Goal: Find specific page/section: Find specific page/section

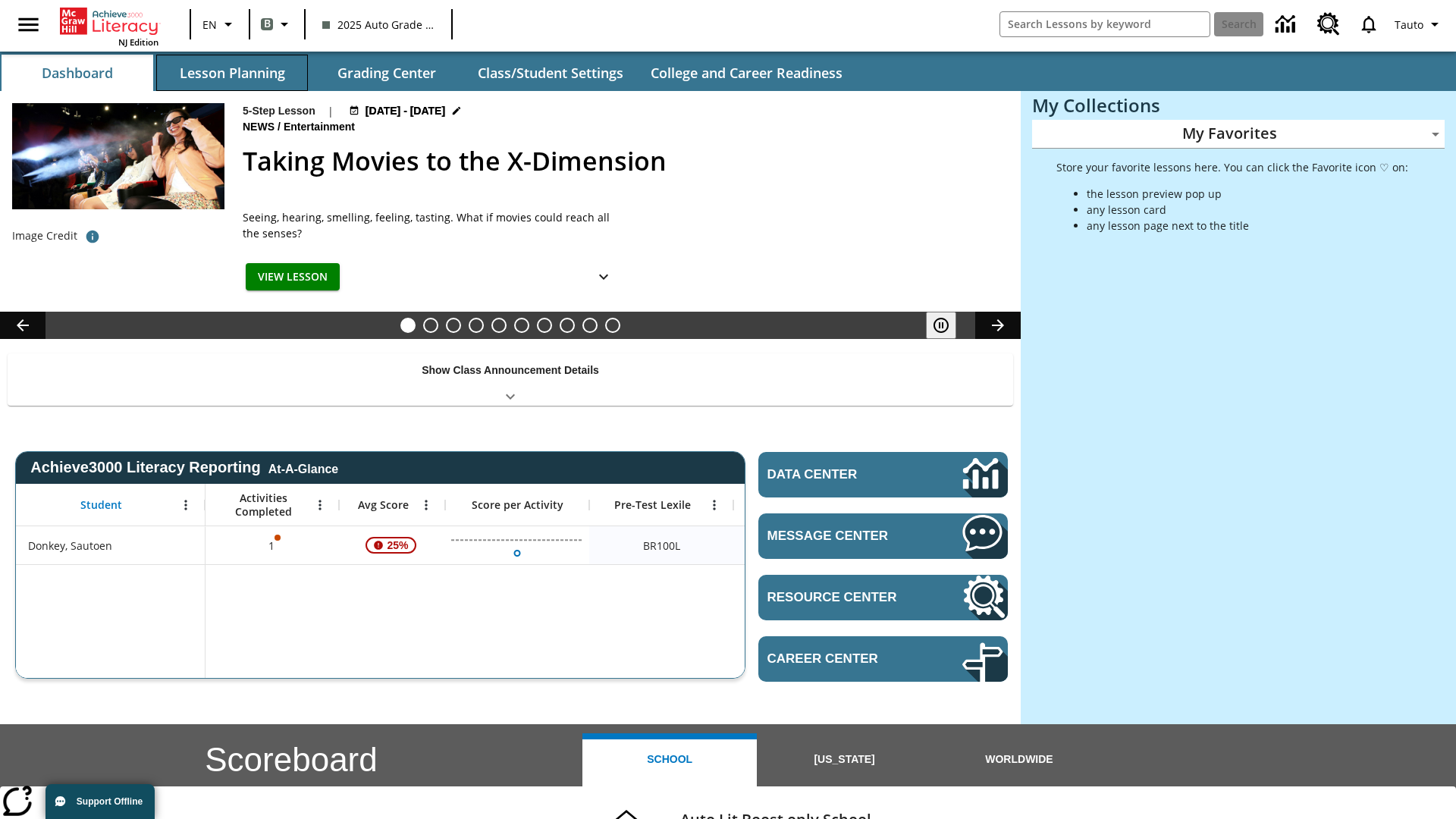
click at [232, 72] on button "Lesson Planning" at bounding box center [232, 72] width 152 height 36
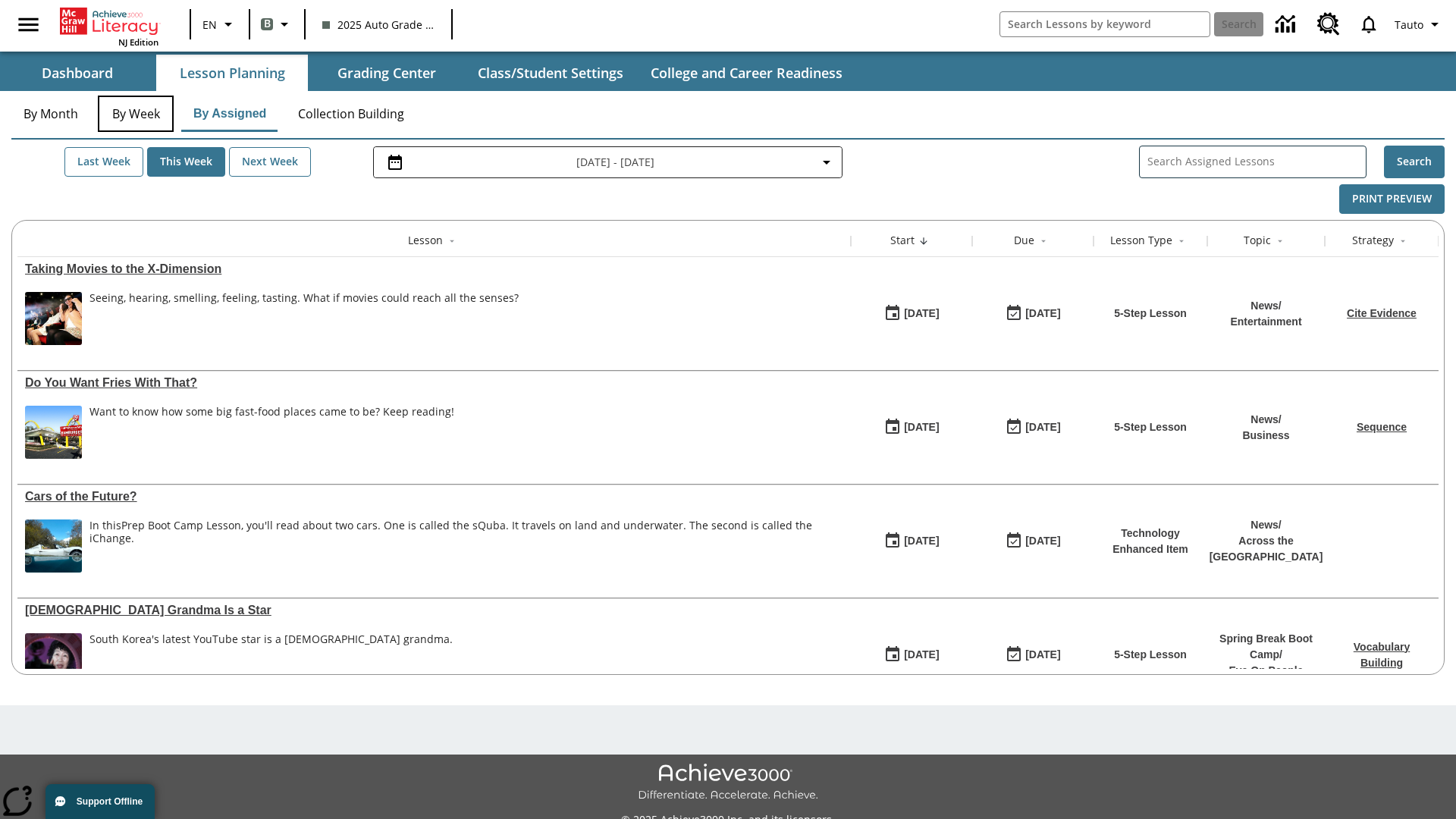
click at [136, 114] on button "By Week" at bounding box center [136, 114] width 76 height 36
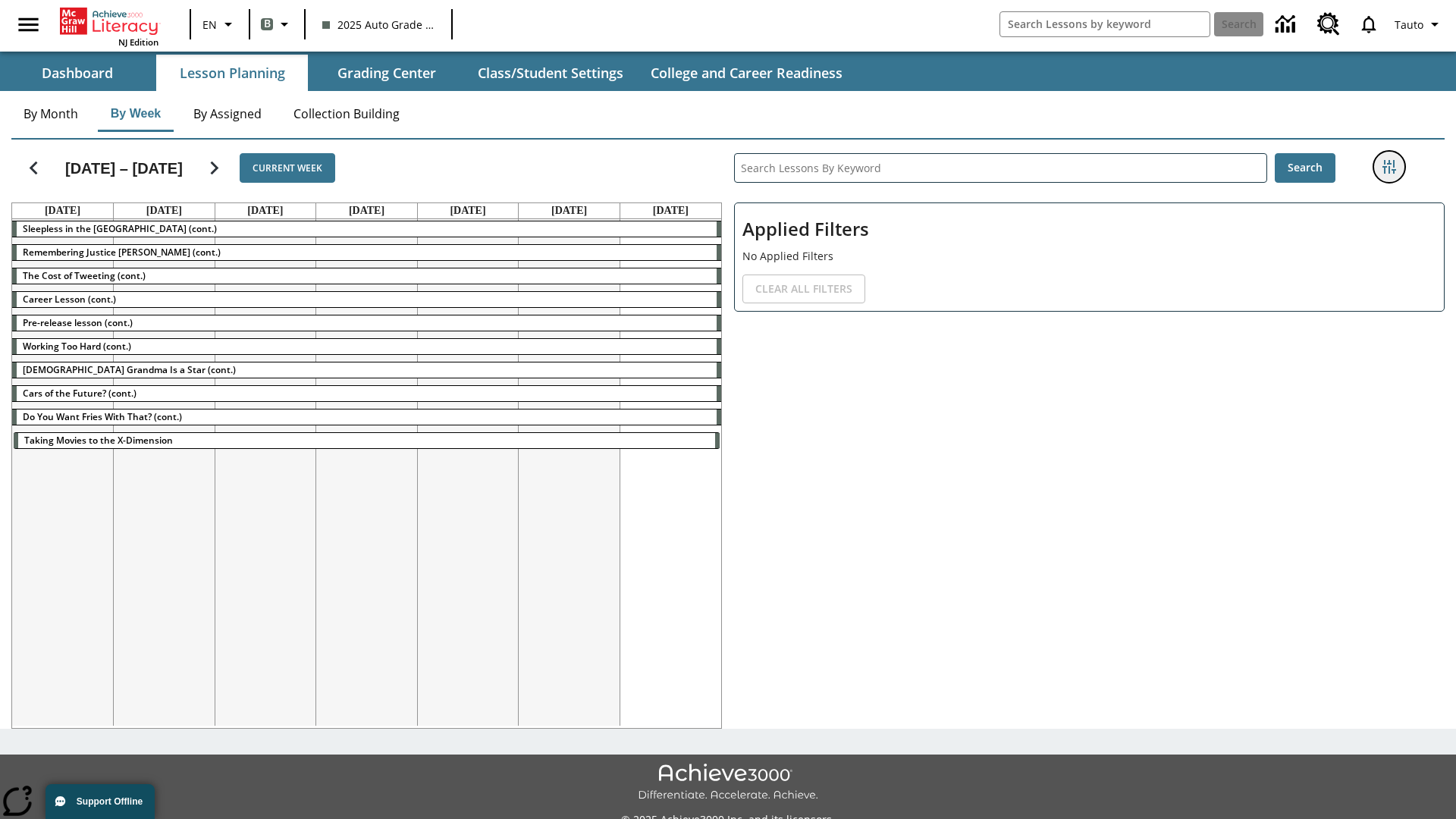
click at [1389, 167] on icon "Filters Side menu" at bounding box center [1390, 167] width 14 height 14
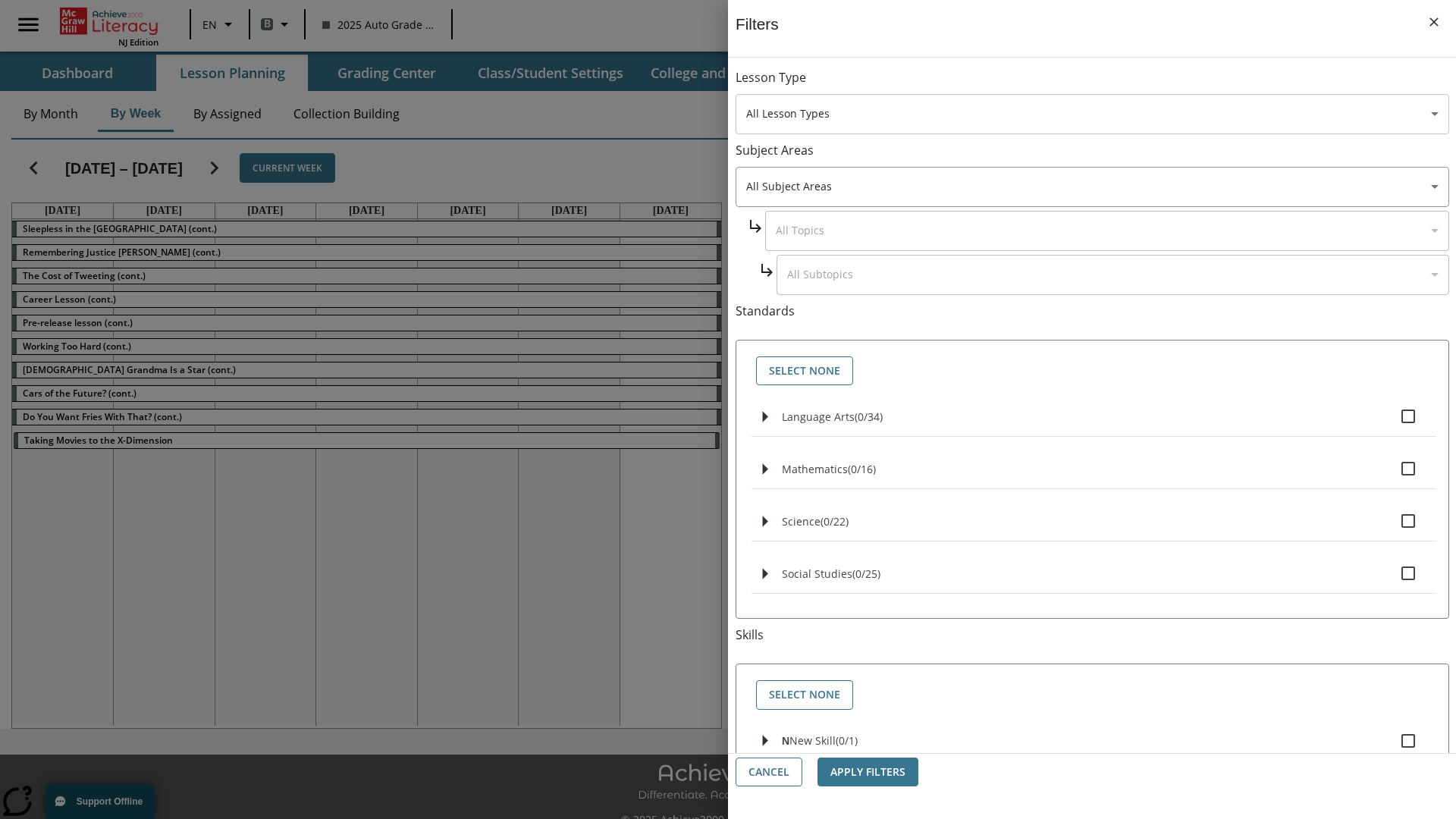
click at [1093, 114] on body "Skip to main content NJ Edition EN B 2025 Auto Grade 1 B Search 0 Tauto Dashboa…" at bounding box center [728, 426] width 1456 height 853
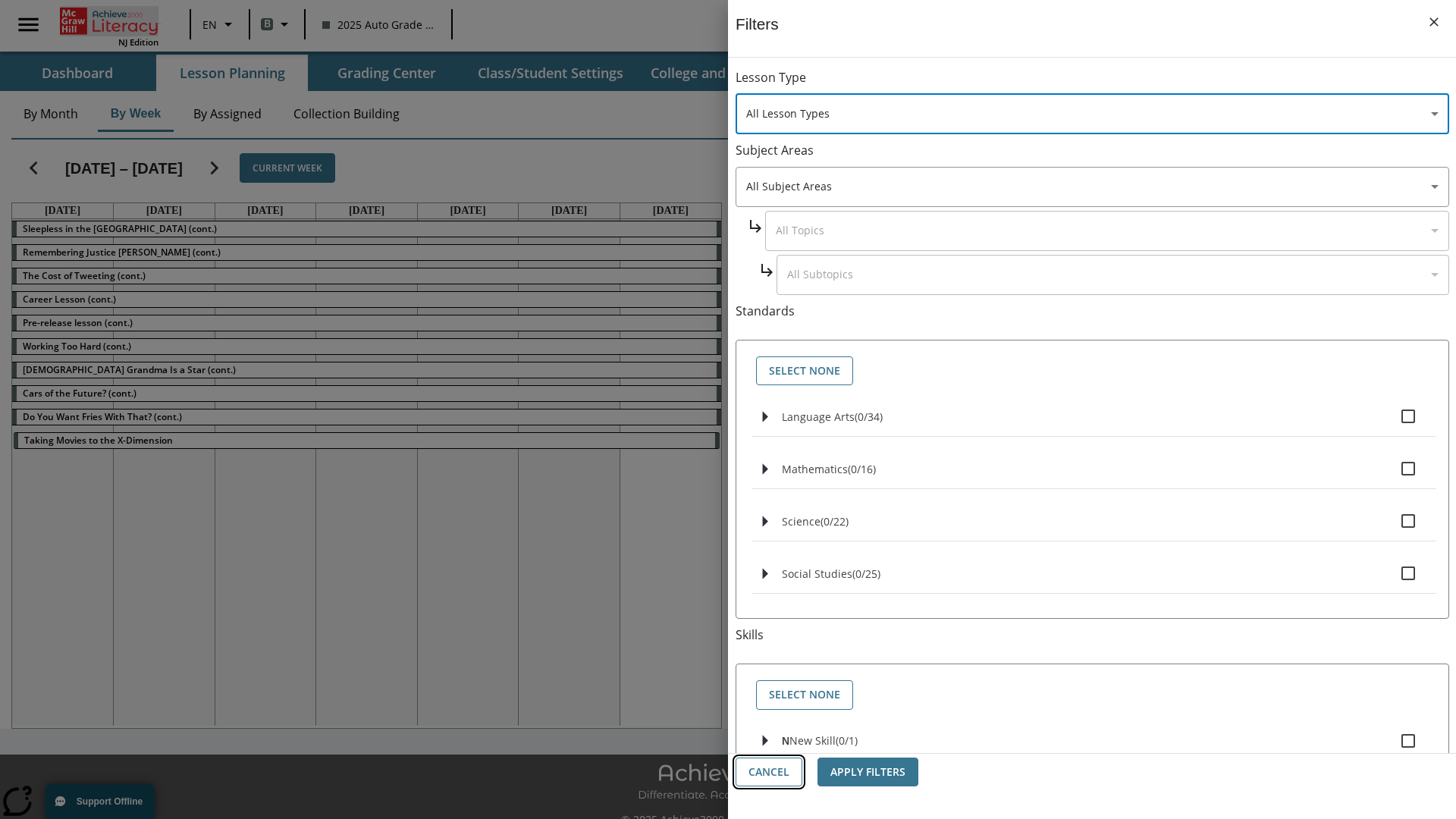
click at [769, 772] on button "Cancel" at bounding box center [768, 772] width 66 height 29
click at [110, 21] on icon "Home" at bounding box center [111, 22] width 101 height 28
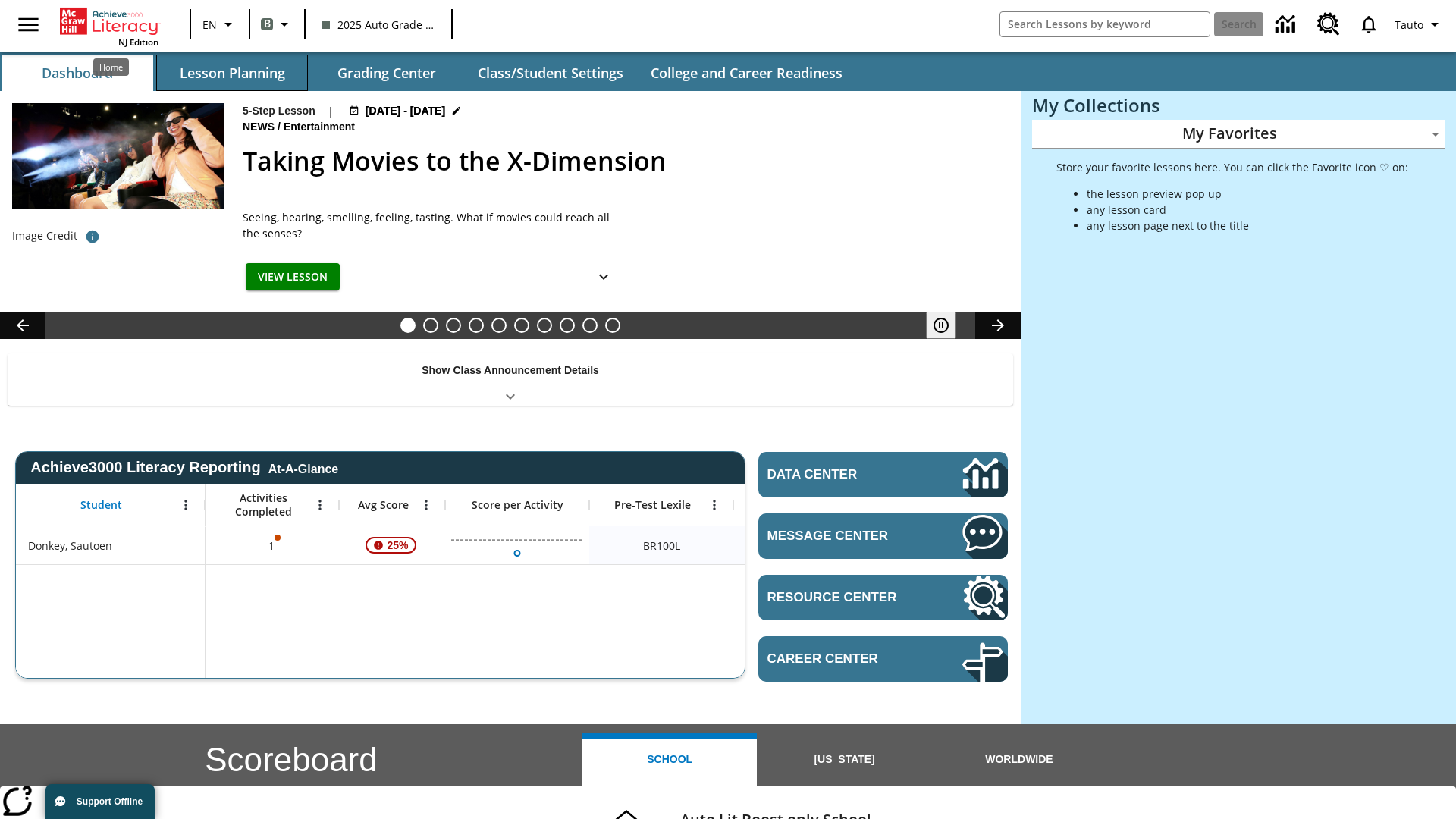
click at [232, 72] on button "Lesson Planning" at bounding box center [232, 72] width 152 height 36
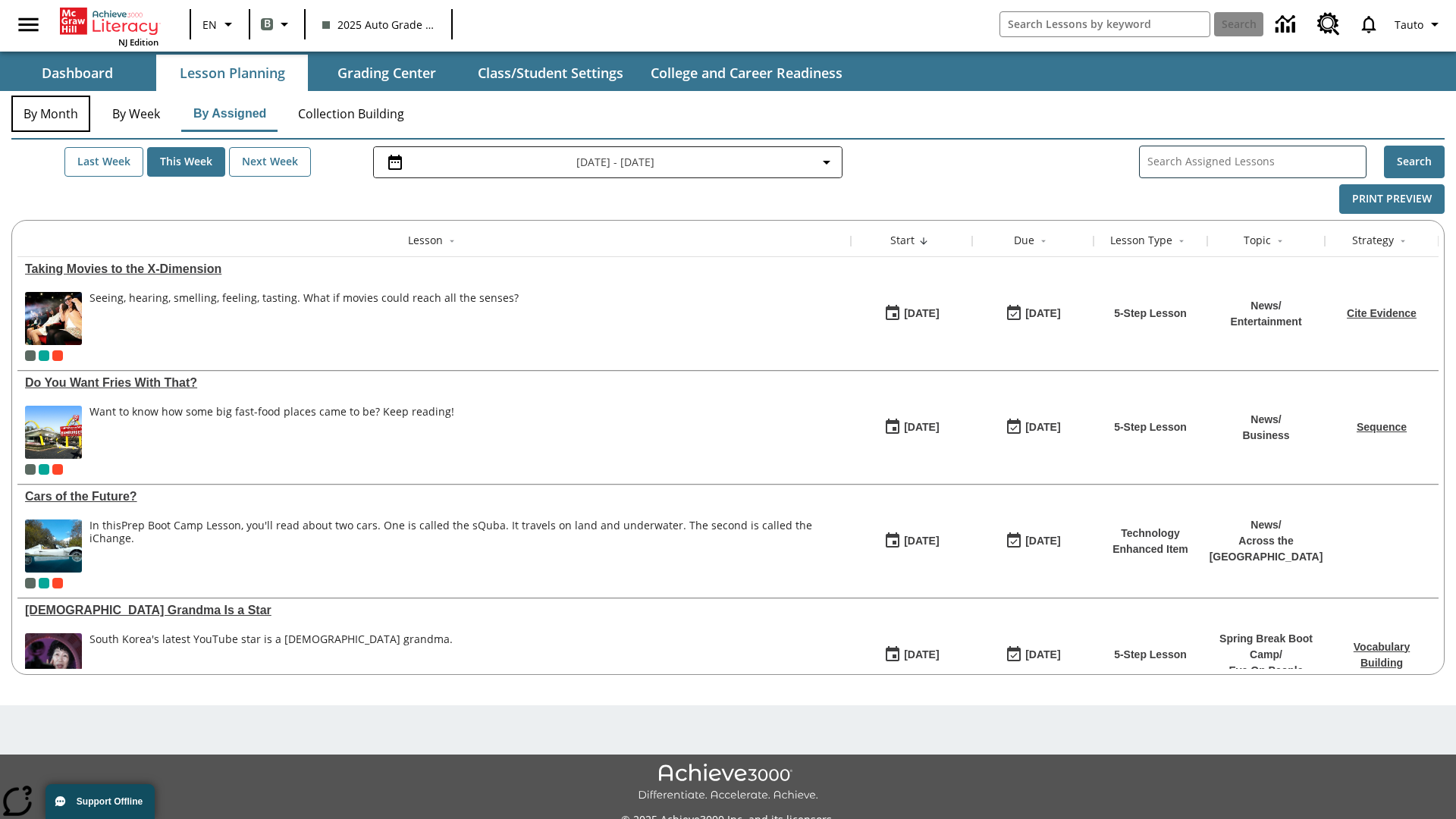
click at [51, 114] on button "By Month" at bounding box center [50, 114] width 79 height 36
